Goal: Task Accomplishment & Management: Manage account settings

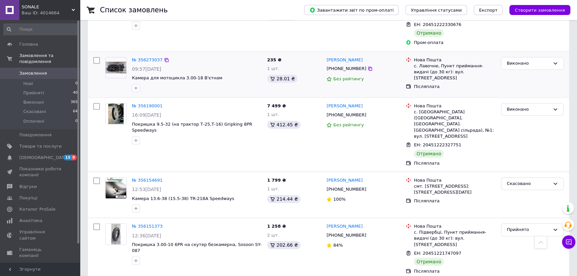
scroll to position [515, 0]
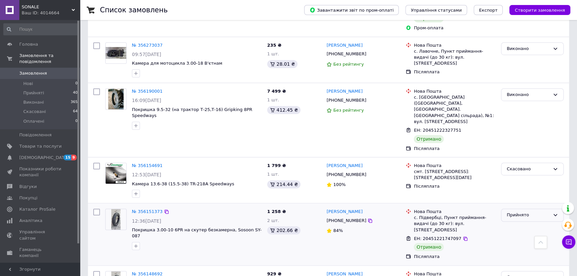
click at [512, 209] on div "Прийнято" at bounding box center [532, 215] width 63 height 13
click at [513, 223] on li "Виконано" at bounding box center [533, 229] width 62 height 12
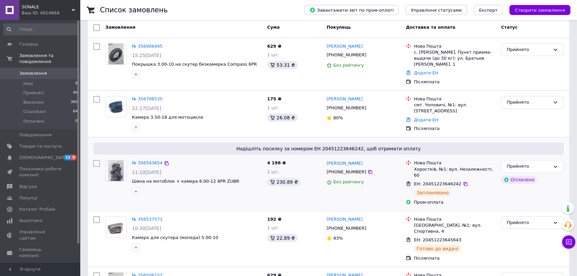
scroll to position [40, 0]
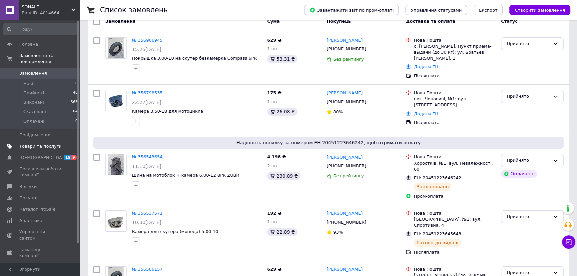
click at [30, 143] on span "Товари та послуги" at bounding box center [40, 146] width 42 height 6
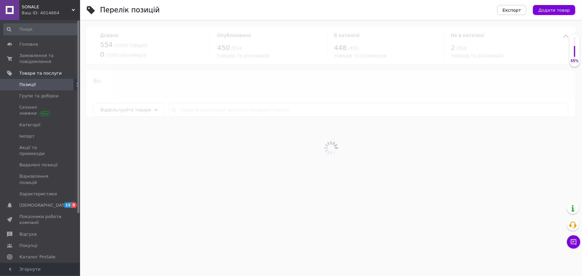
click at [222, 108] on div at bounding box center [331, 148] width 502 height 256
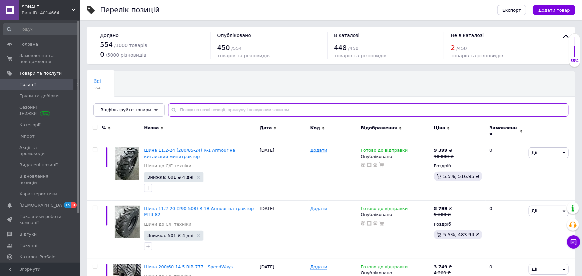
click at [204, 113] on input "text" at bounding box center [368, 109] width 400 height 13
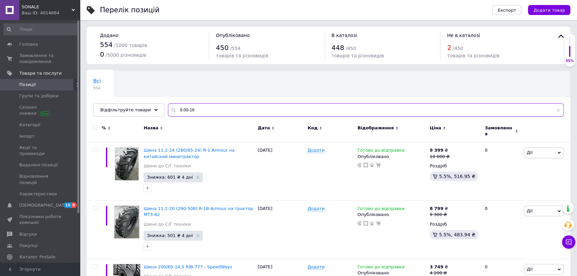
type input "9.00-16"
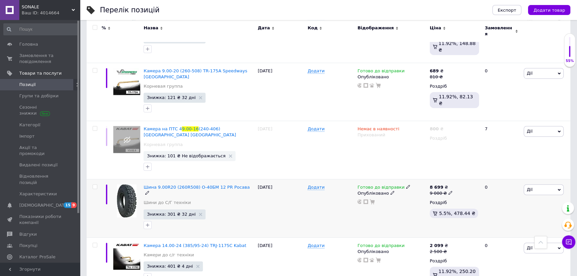
scroll to position [596, 0]
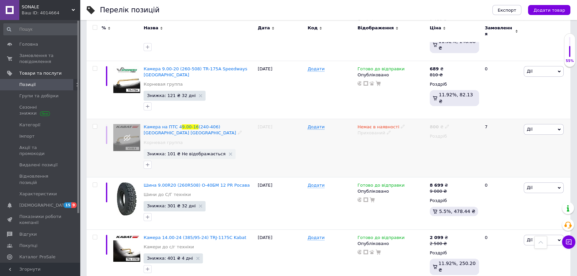
click at [401, 125] on use at bounding box center [403, 127] width 4 height 4
click at [442, 146] on li "Готово до відправки" at bounding box center [437, 150] width 63 height 9
click at [387, 131] on use at bounding box center [389, 133] width 4 height 4
drag, startPoint x: 396, startPoint y: 122, endPoint x: 393, endPoint y: 120, distance: 4.0
click at [396, 141] on li "Опубліковано" at bounding box center [390, 145] width 71 height 9
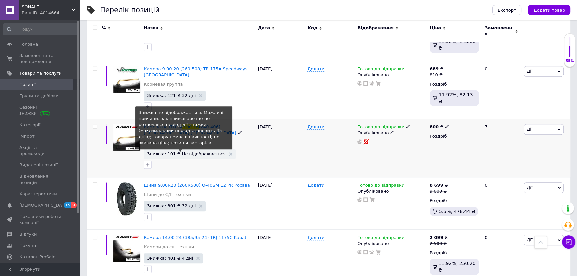
click at [189, 152] on span "Знижка: 101 ₴ Не відображається" at bounding box center [186, 154] width 79 height 4
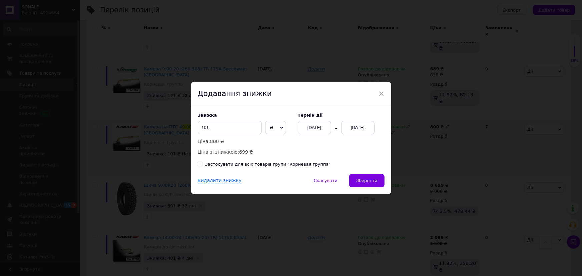
click at [365, 123] on div "[DATE]" at bounding box center [357, 127] width 33 height 13
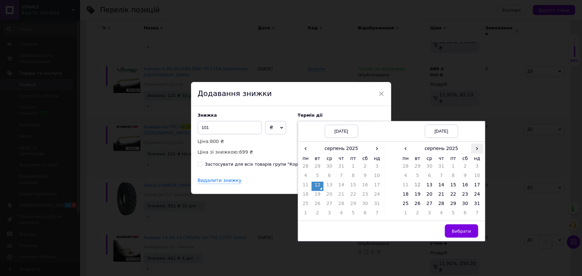
click at [478, 148] on span "›" at bounding box center [477, 149] width 12 height 10
click at [466, 190] on td "13" at bounding box center [465, 186] width 12 height 9
click at [467, 230] on span "Вибрати" at bounding box center [461, 231] width 19 height 5
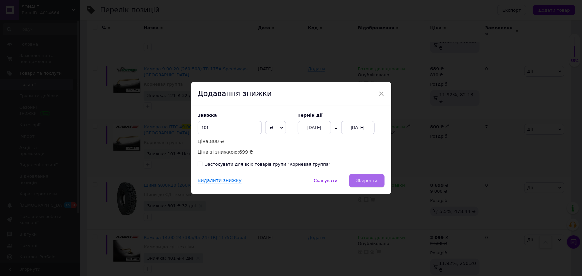
click at [371, 178] on span "Зберегти" at bounding box center [366, 180] width 21 height 5
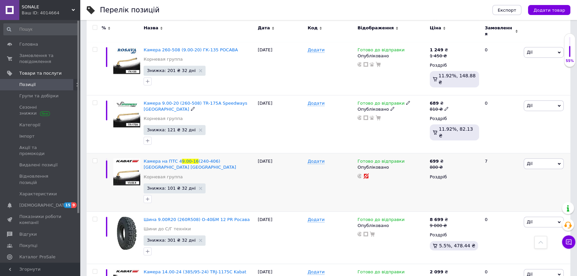
scroll to position [545, 0]
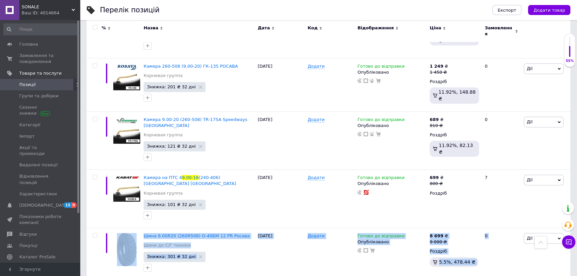
drag, startPoint x: 570, startPoint y: 162, endPoint x: 581, endPoint y: 116, distance: 47.3
click at [577, 116] on html "SONALE Ваш ID: 4014664 Сайт SONALE Кабінет покупця Перевірити стан системи Стор…" at bounding box center [288, 17] width 577 height 1124
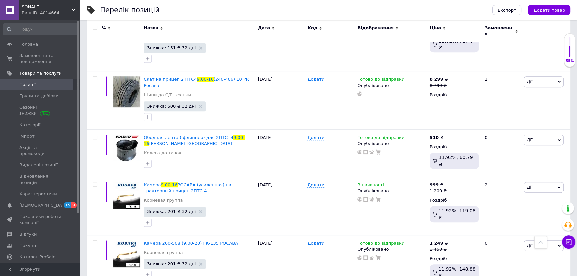
scroll to position [0, 0]
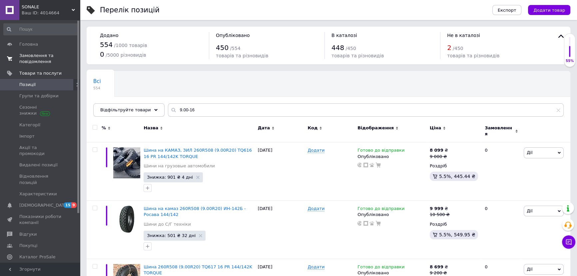
click at [50, 53] on span "Замовлення та повідомлення" at bounding box center [40, 59] width 42 height 12
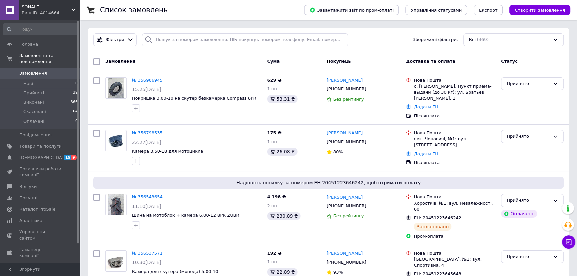
click at [51, 70] on span "Замовлення" at bounding box center [40, 73] width 42 height 6
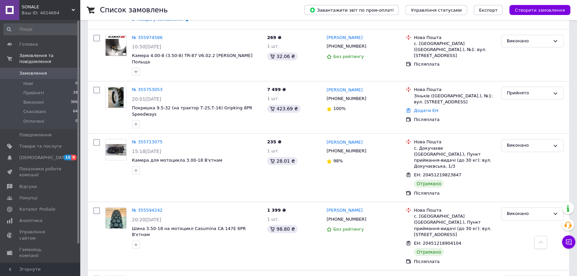
scroll to position [788, 0]
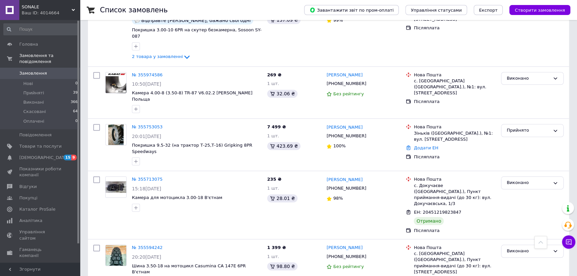
drag, startPoint x: 576, startPoint y: 181, endPoint x: 581, endPoint y: 178, distance: 6.4
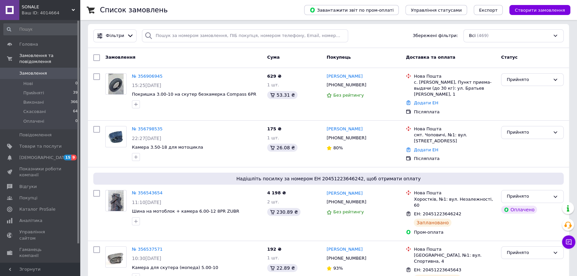
scroll to position [0, 0]
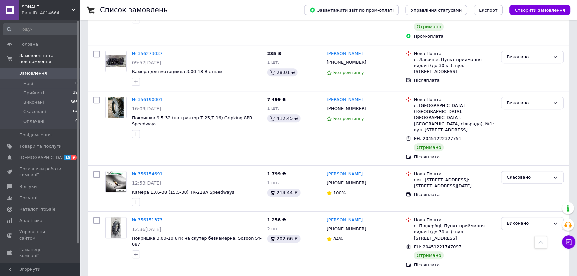
scroll to position [505, 0]
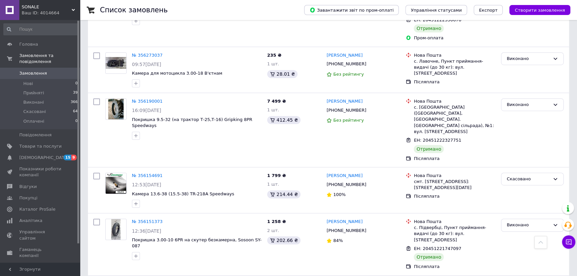
click at [43, 70] on span "Замовлення" at bounding box center [33, 73] width 28 height 6
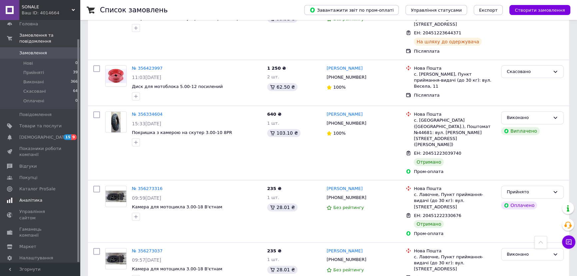
scroll to position [328, 0]
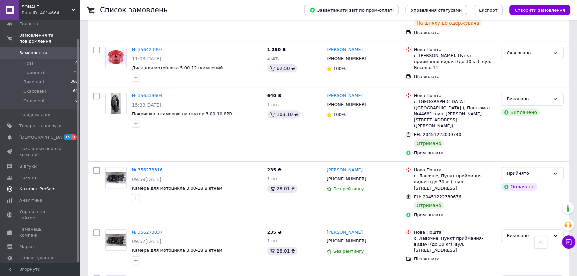
click at [43, 183] on link "Каталог ProSale" at bounding box center [41, 188] width 82 height 11
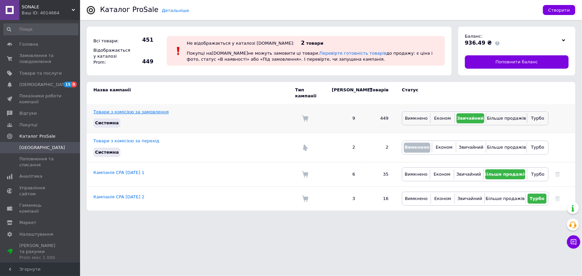
click at [134, 109] on link "Товари з комісією за замовлення" at bounding box center [130, 111] width 75 height 5
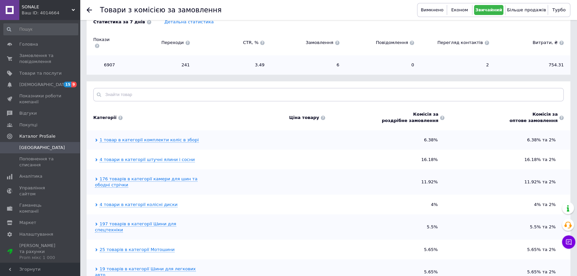
scroll to position [70, 0]
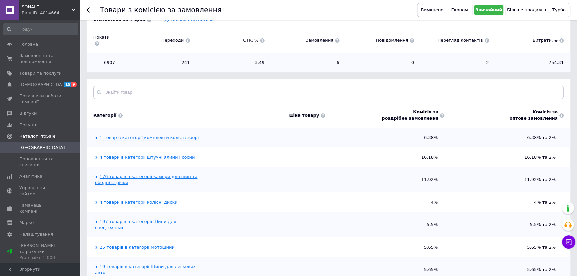
click at [130, 174] on link "176 товарів в категорії камери для шин та ободні стрічки" at bounding box center [146, 179] width 103 height 11
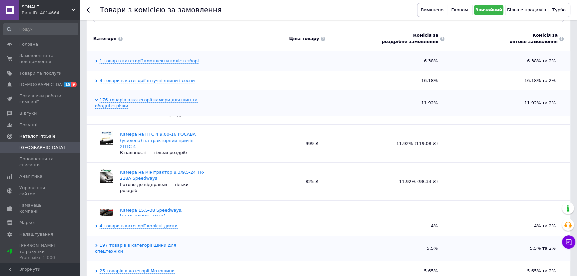
scroll to position [151, 0]
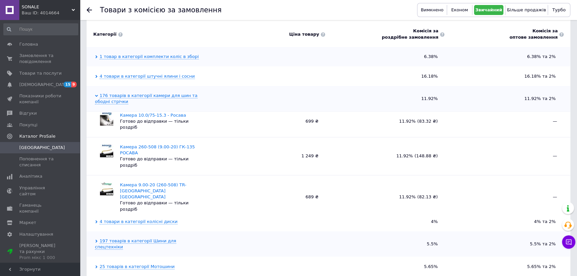
scroll to position [1784, 0]
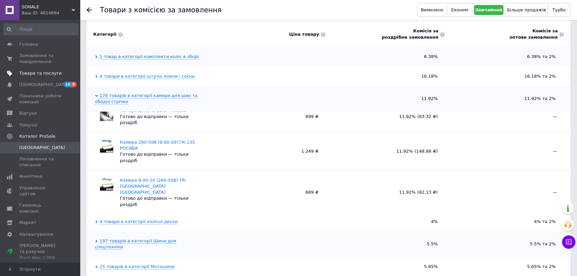
click at [56, 70] on span "Товари та послуги" at bounding box center [40, 73] width 42 height 6
